Goal: Use online tool/utility: Utilize a website feature to perform a specific function

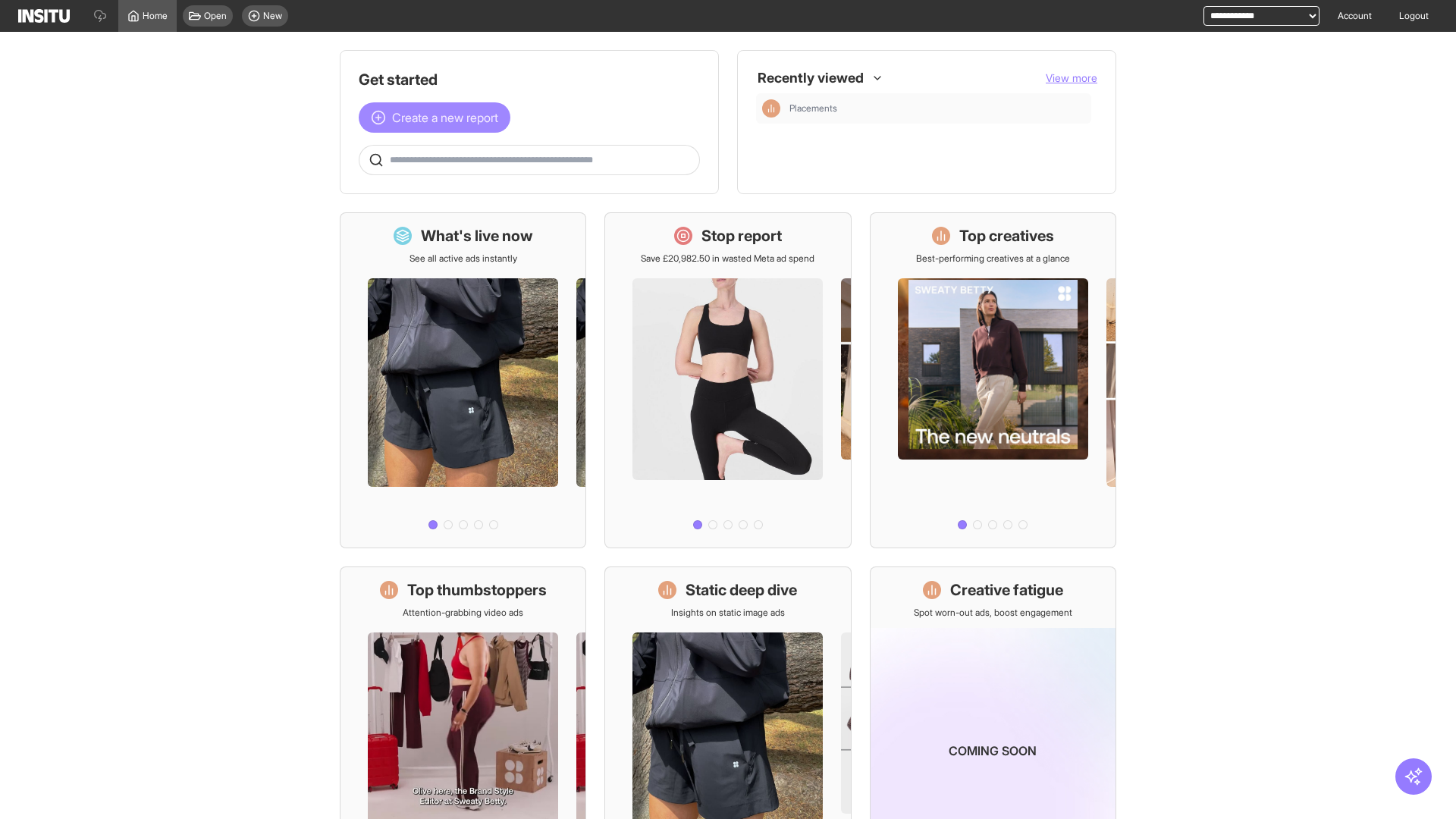
click at [438, 109] on span "Create a new report" at bounding box center [444, 117] width 106 height 18
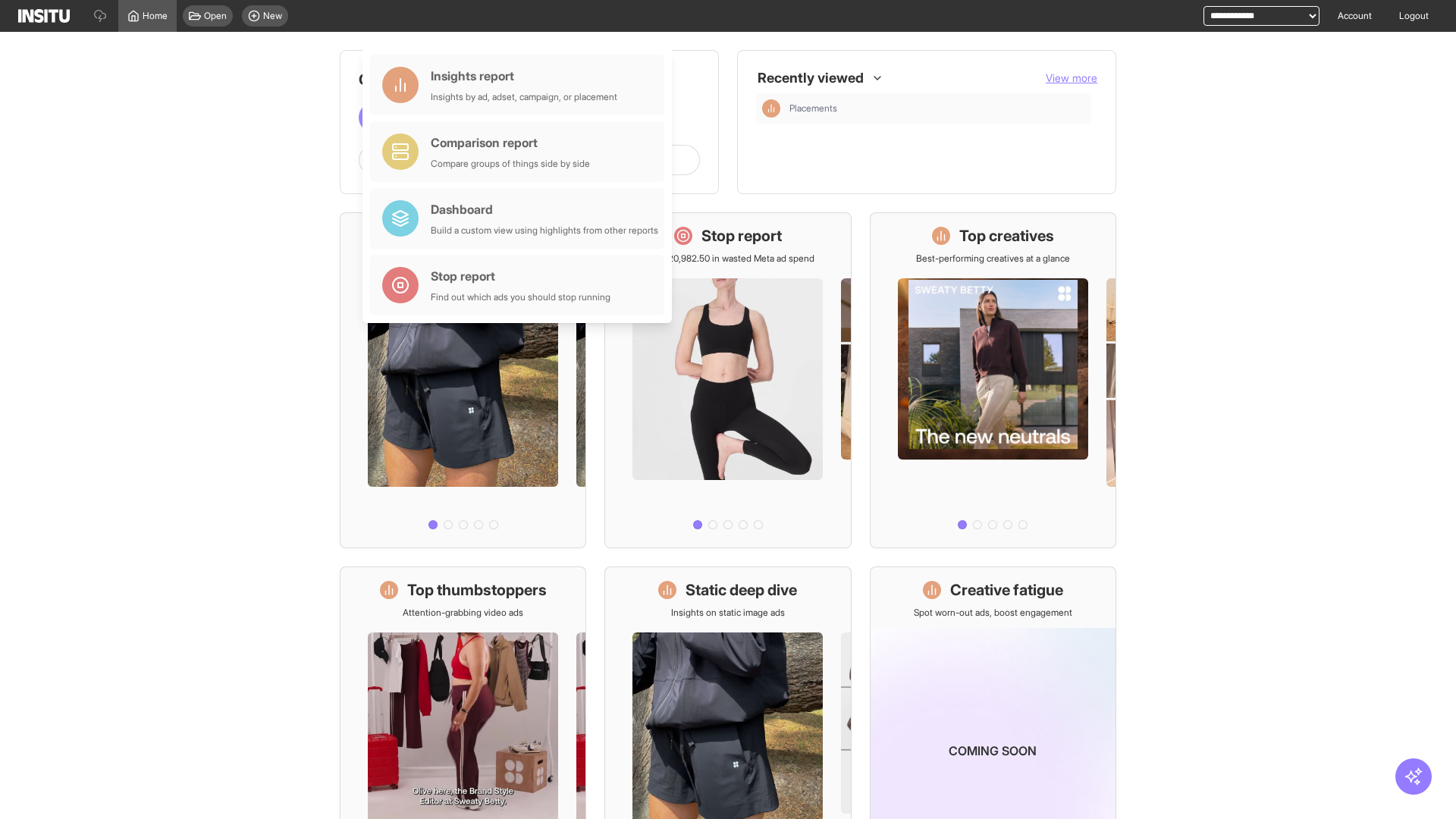
scroll to position [70, 0]
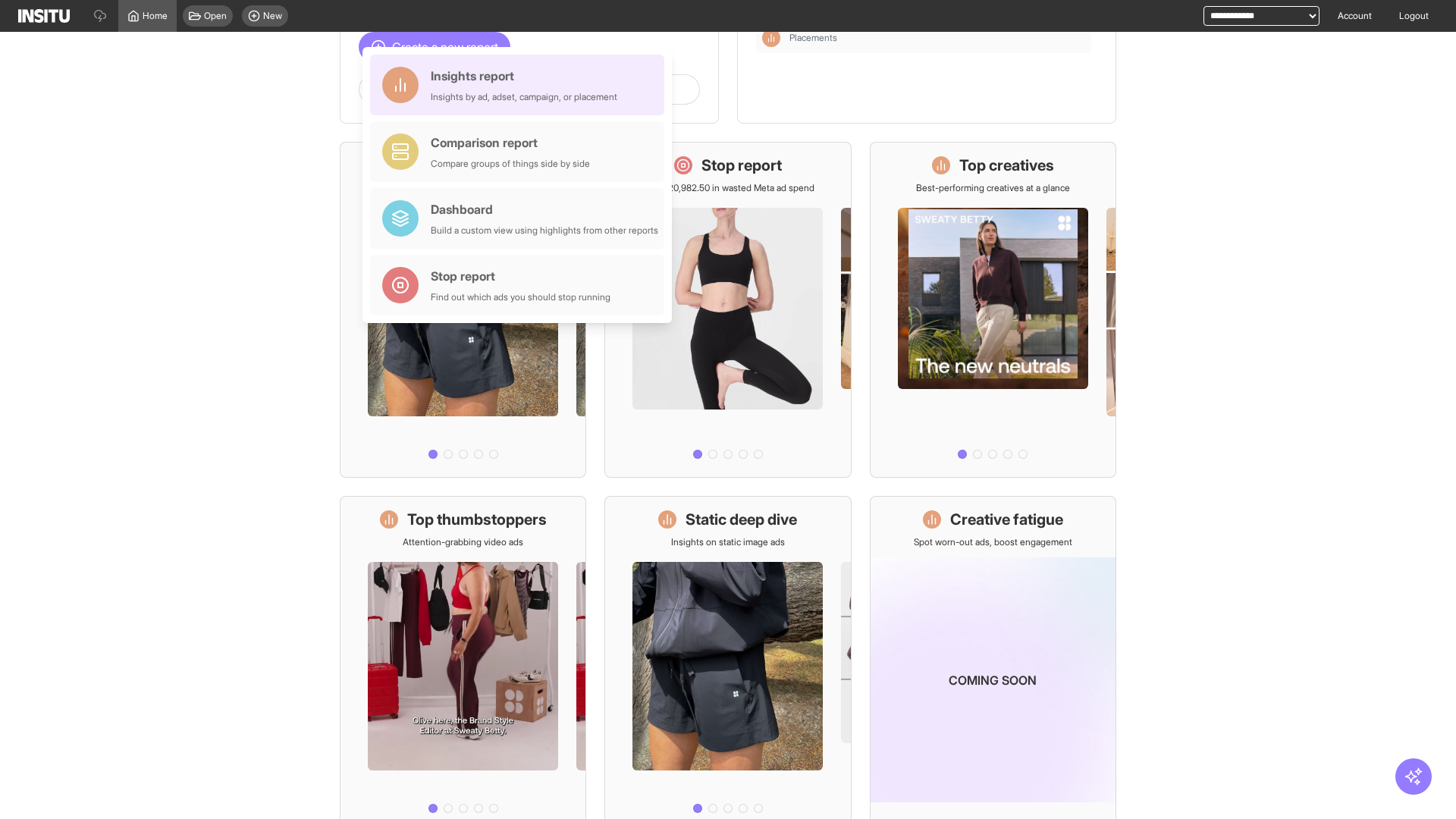
click at [522, 85] on div "Insights report Insights by ad, adset, campaign, or placement" at bounding box center [524, 85] width 187 height 36
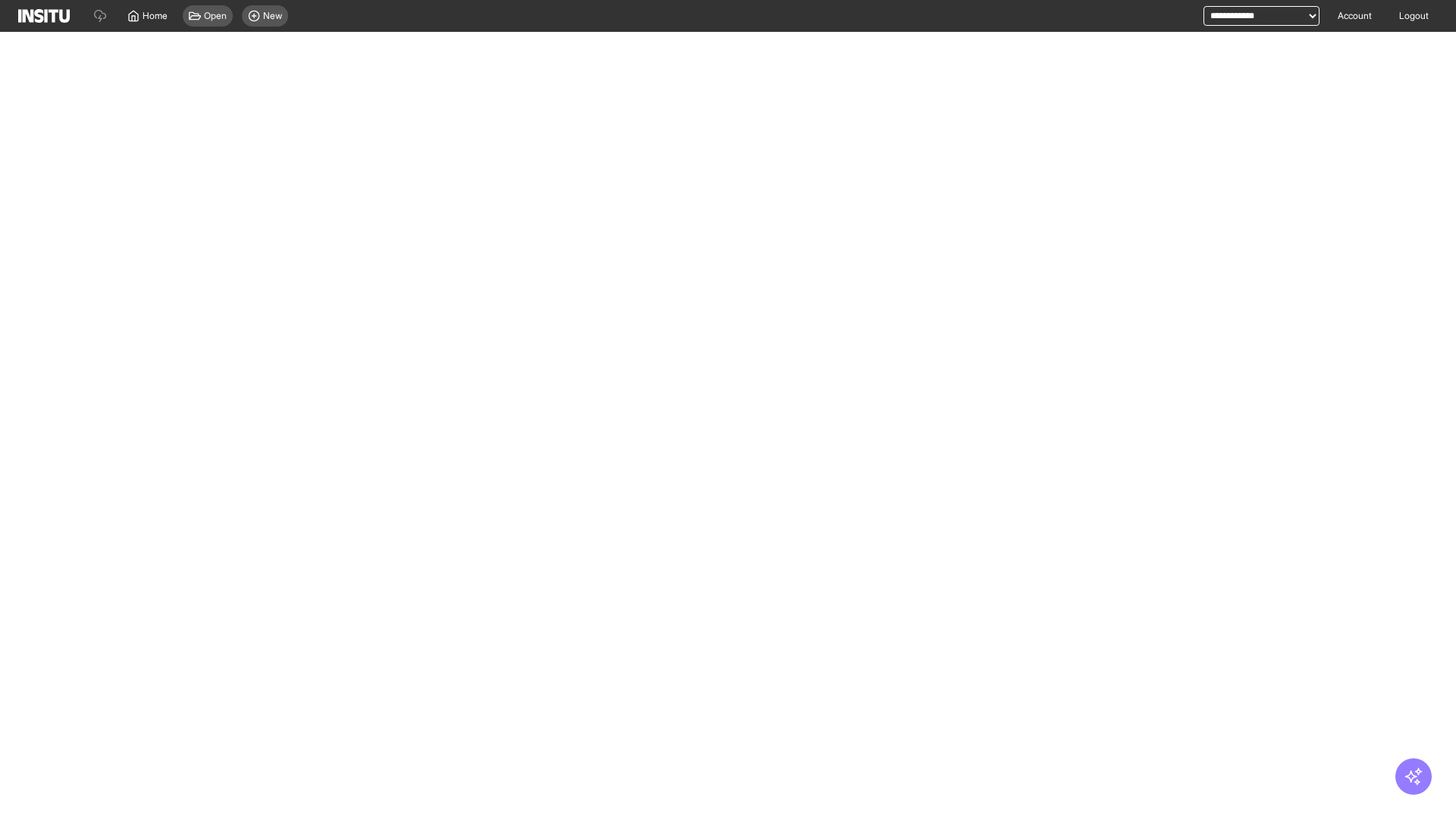
select select "**"
